Goal: Register for event/course

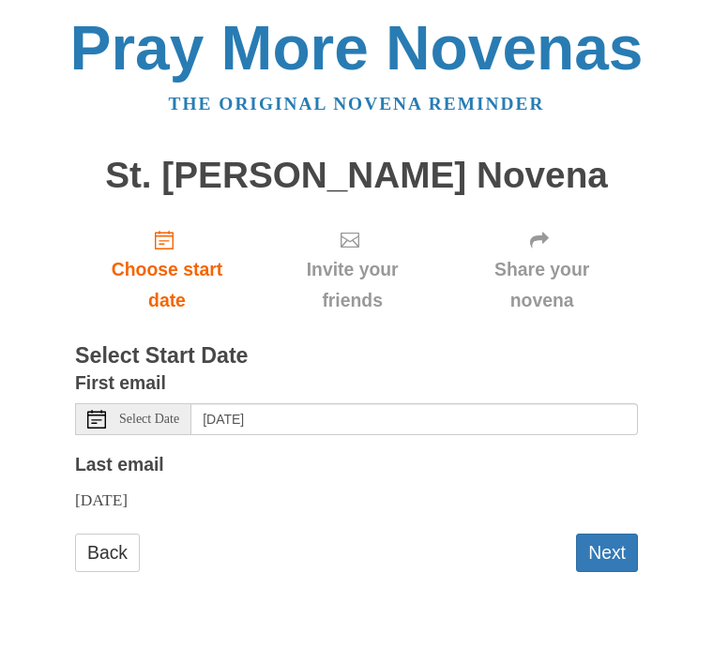
click at [114, 414] on div "Select Date" at bounding box center [133, 419] width 116 height 32
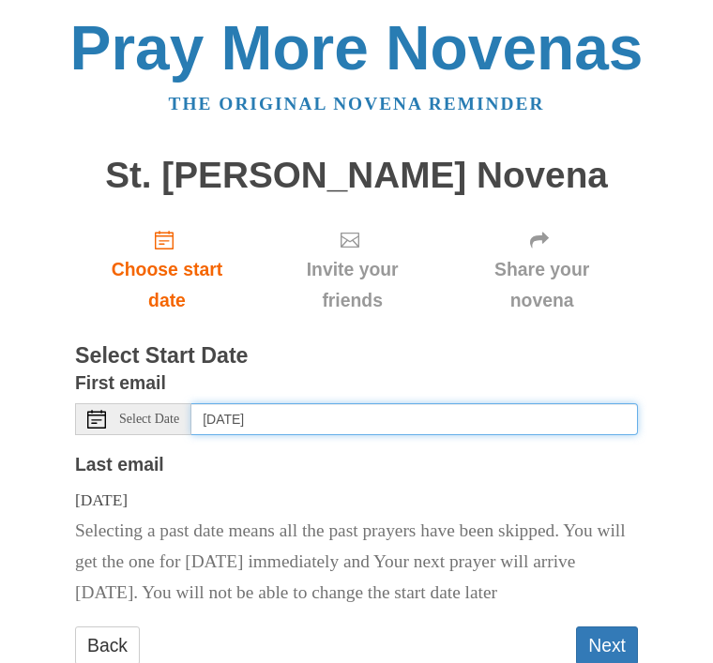
click at [294, 423] on input "[DATE]" at bounding box center [414, 419] width 446 height 32
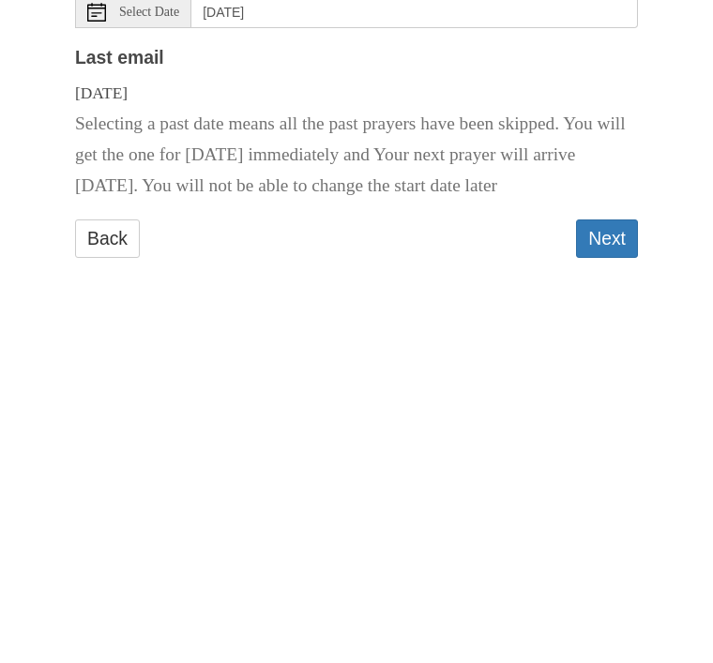
scroll to position [46, 0]
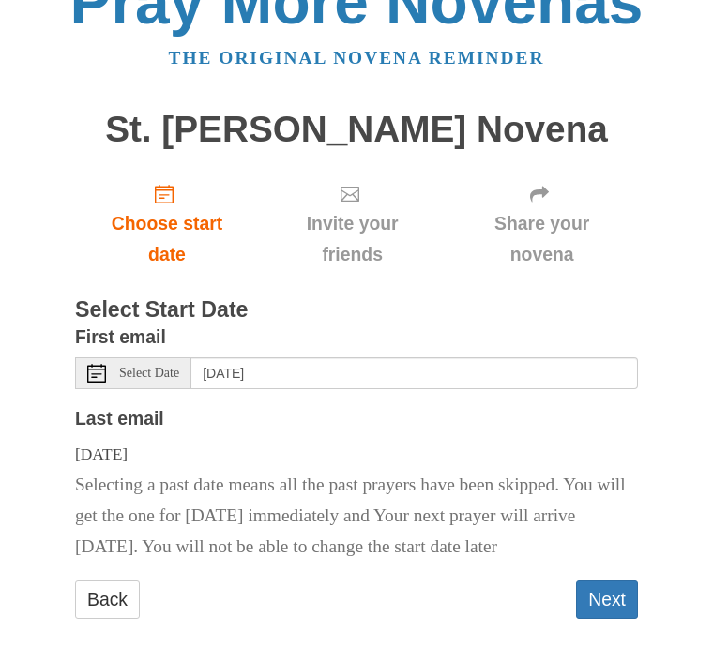
click at [152, 368] on span "Select Date" at bounding box center [149, 373] width 60 height 13
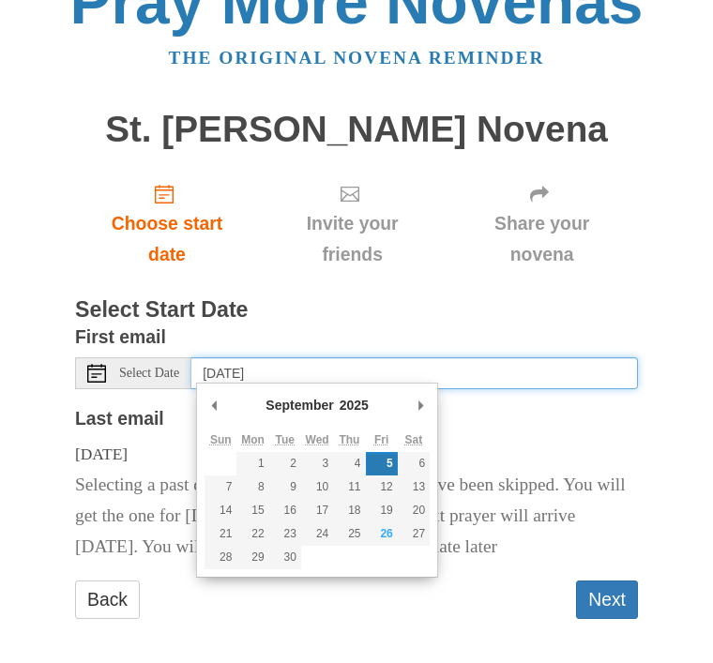
type input "[DATE]"
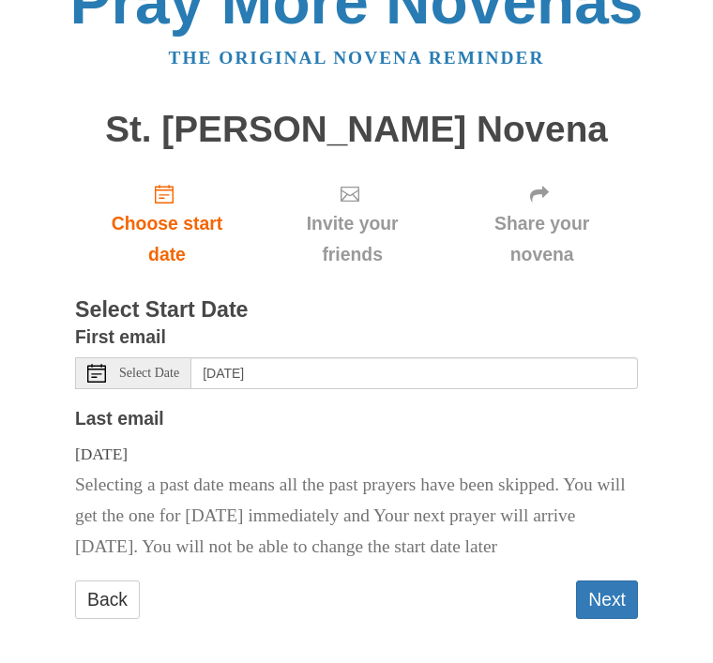
click at [620, 599] on button "Next" at bounding box center [607, 600] width 62 height 38
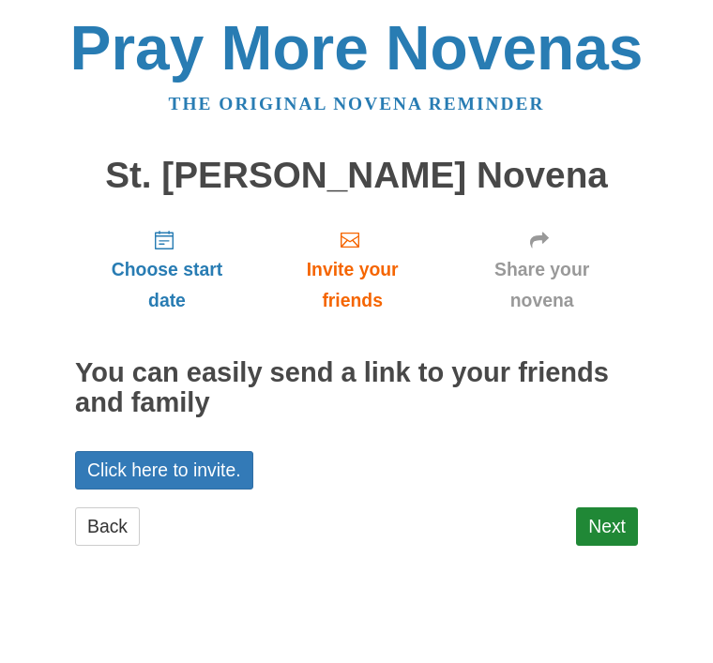
click at [622, 520] on link "Next" at bounding box center [607, 526] width 62 height 38
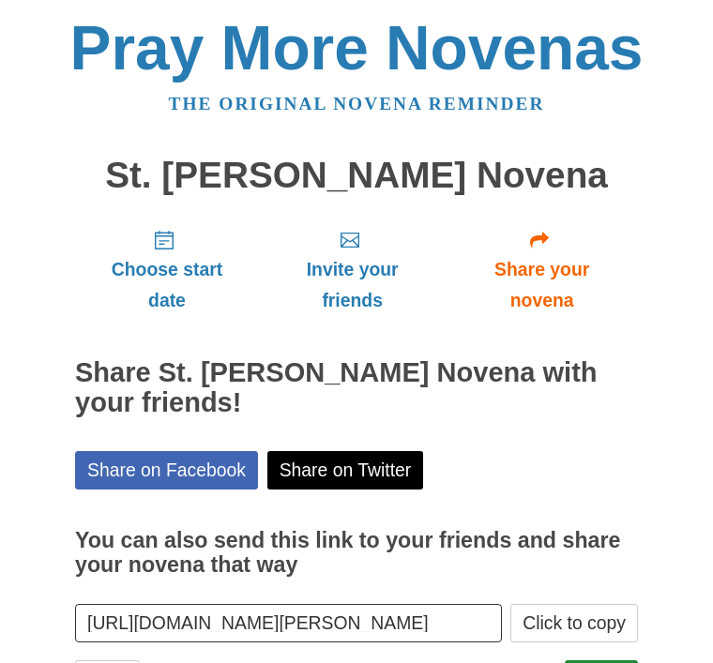
scroll to position [23, 0]
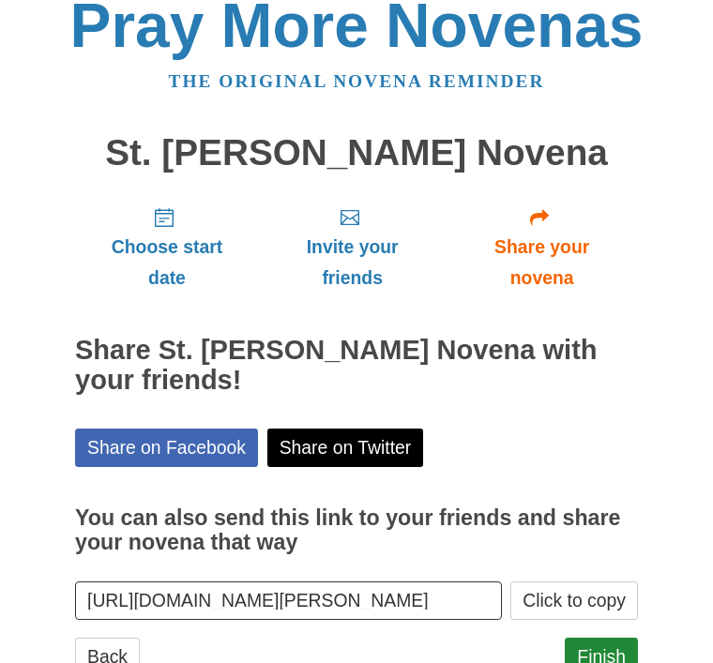
click at [614, 651] on link "Finish" at bounding box center [601, 657] width 73 height 38
